Goal: Navigation & Orientation: Find specific page/section

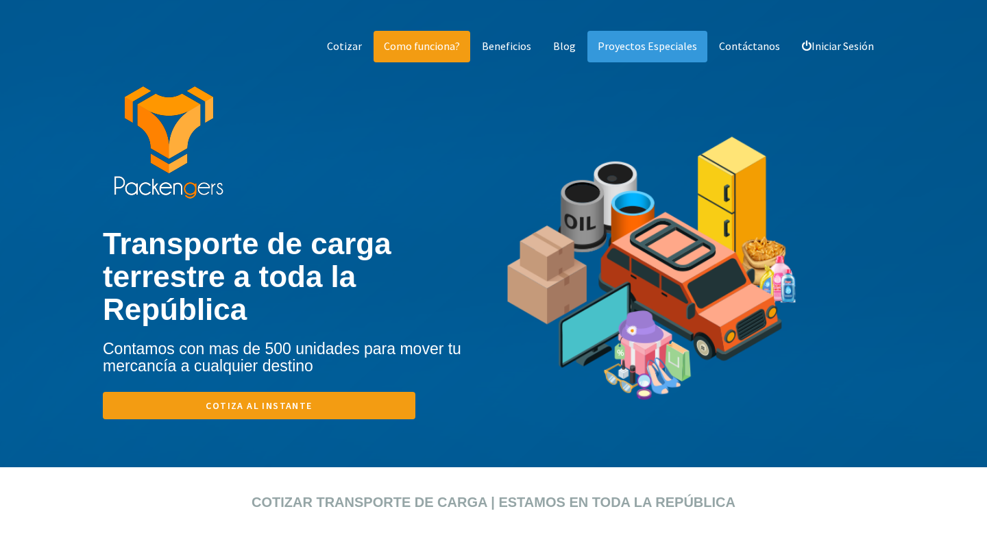
click at [445, 53] on link "Como funciona?" at bounding box center [421, 47] width 97 height 32
click at [435, 47] on link "Como funciona?" at bounding box center [421, 47] width 97 height 32
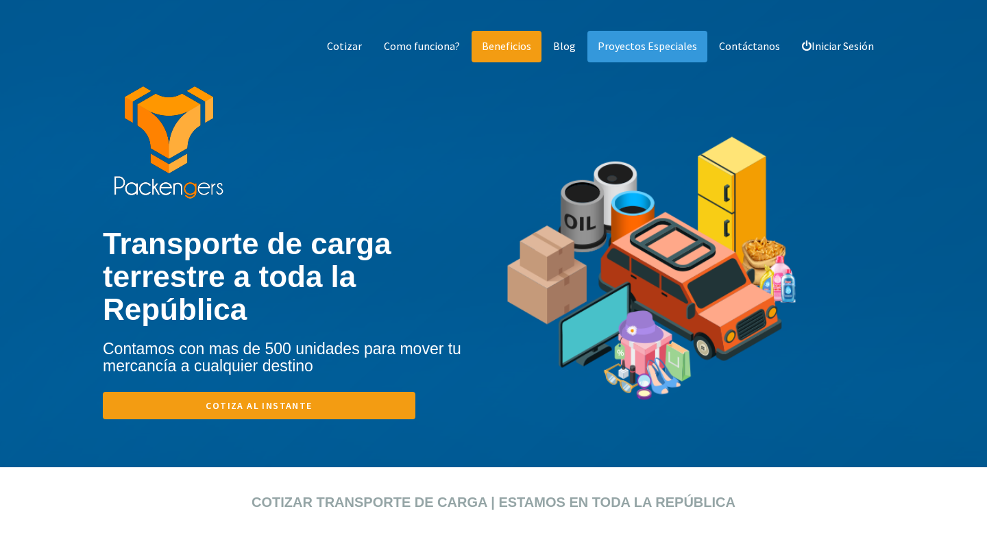
click at [521, 51] on link "Beneficios" at bounding box center [506, 47] width 70 height 32
click at [352, 47] on link "Cotizar" at bounding box center [345, 47] width 56 height 32
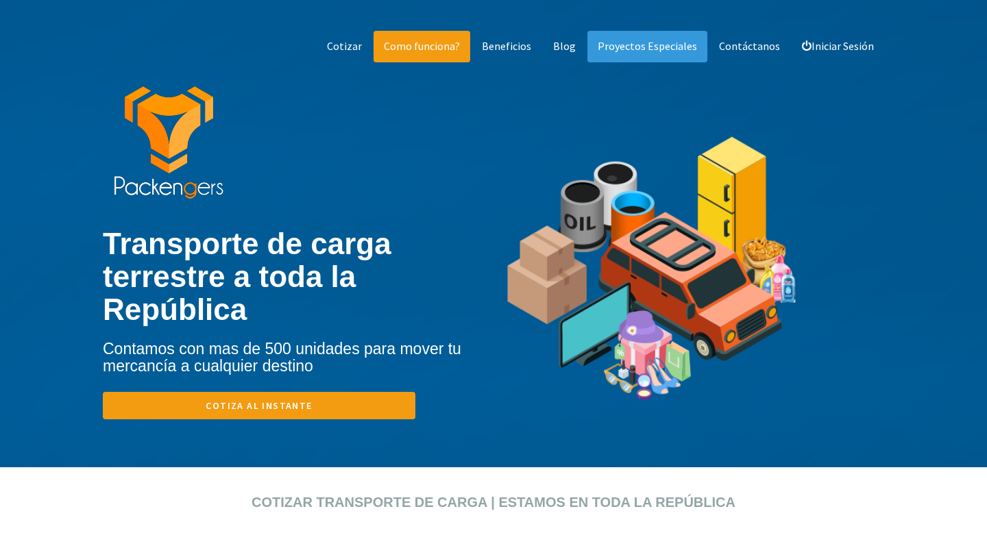
click at [448, 58] on link "Como funciona?" at bounding box center [421, 47] width 97 height 32
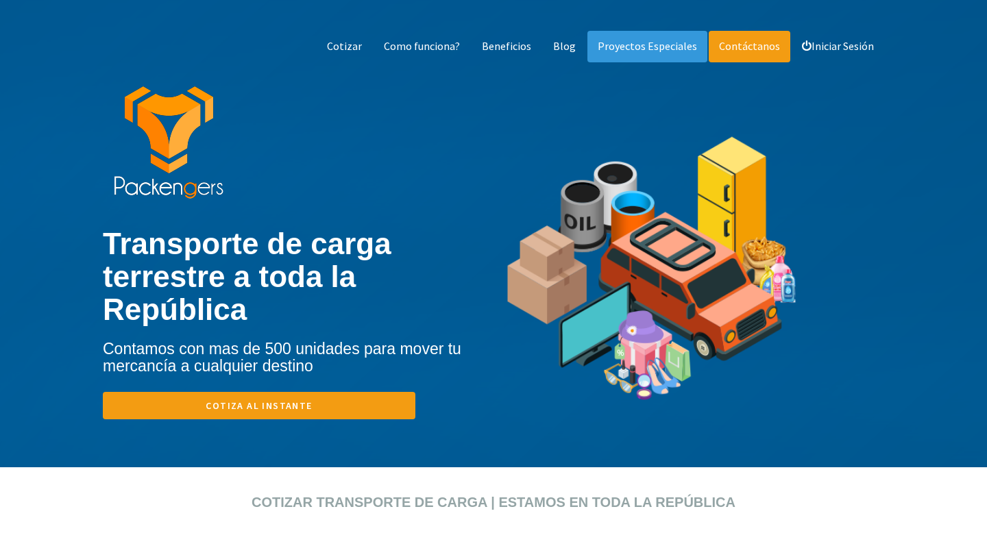
click at [751, 49] on link "Contáctanos" at bounding box center [750, 47] width 82 height 32
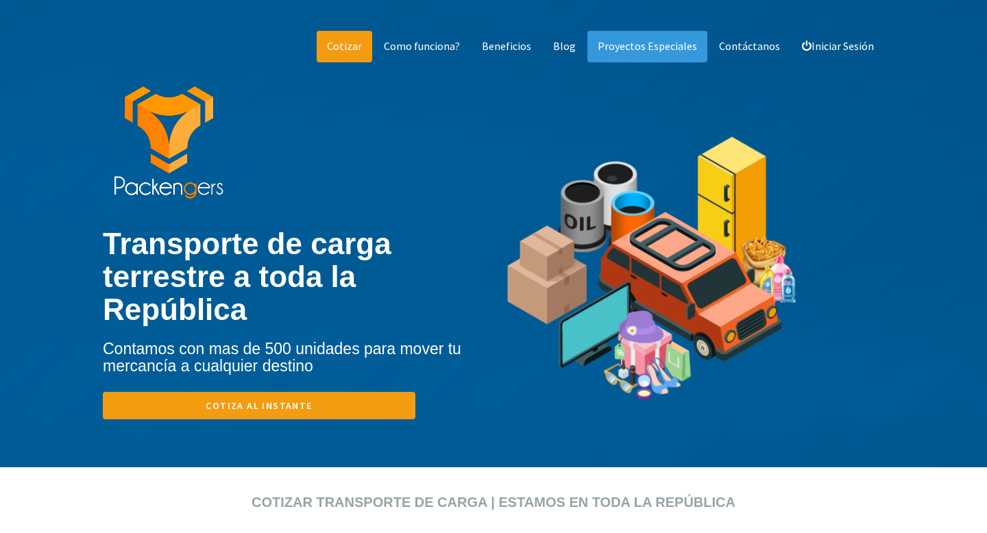
click at [356, 51] on link "Cotizar" at bounding box center [345, 47] width 56 height 32
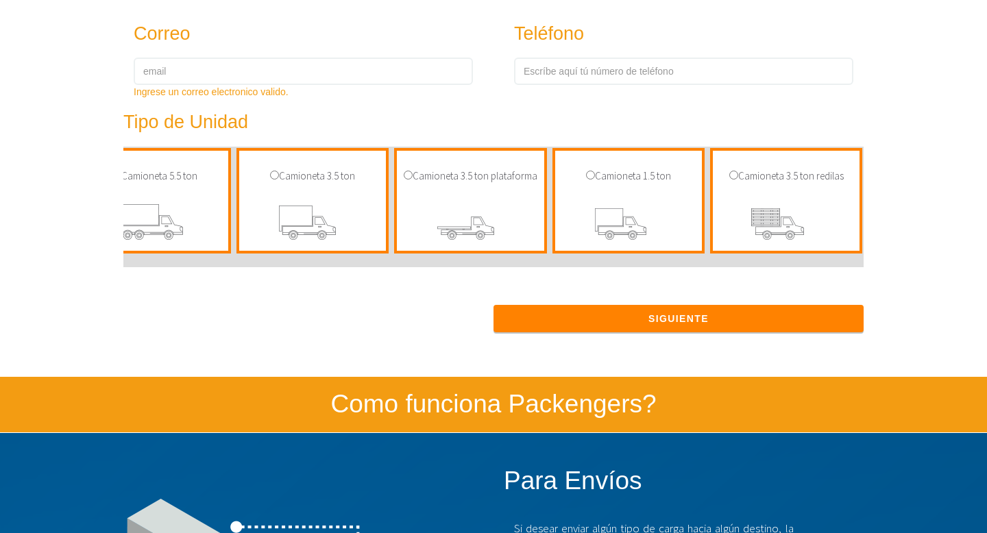
scroll to position [649, 0]
